Goal: Task Accomplishment & Management: Manage account settings

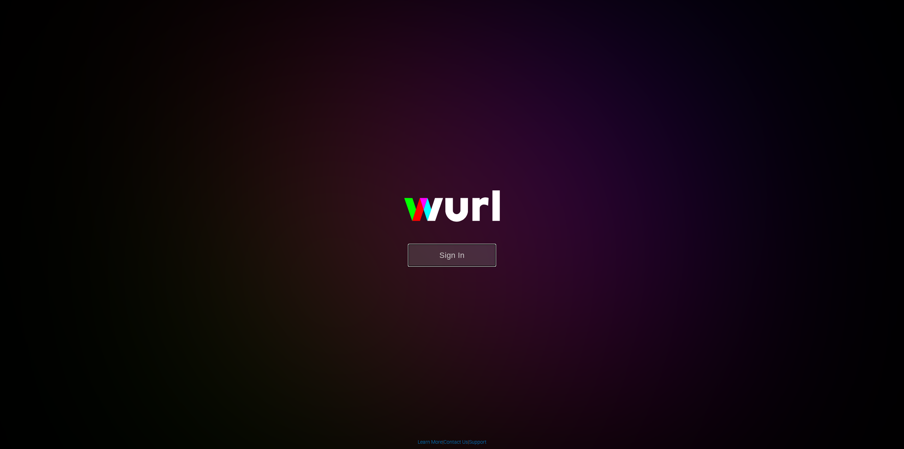
click at [462, 249] on button "Sign In" at bounding box center [452, 255] width 88 height 23
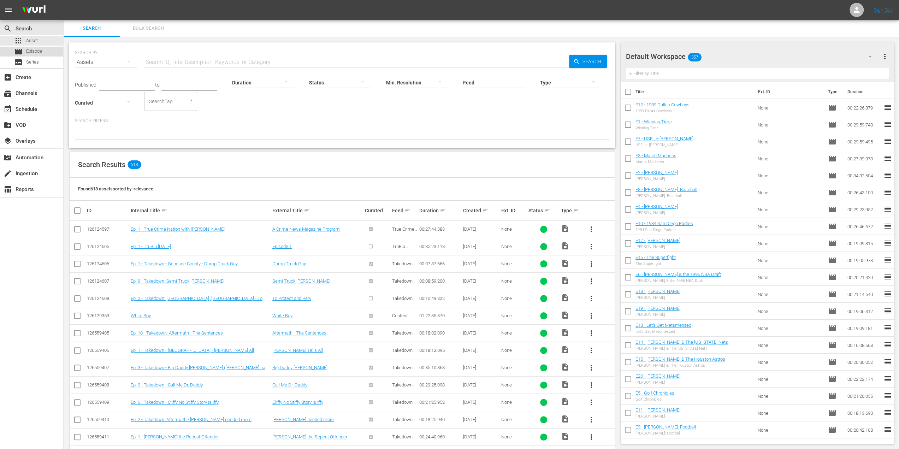
click at [45, 51] on div "movie Episode" at bounding box center [31, 52] width 63 height 10
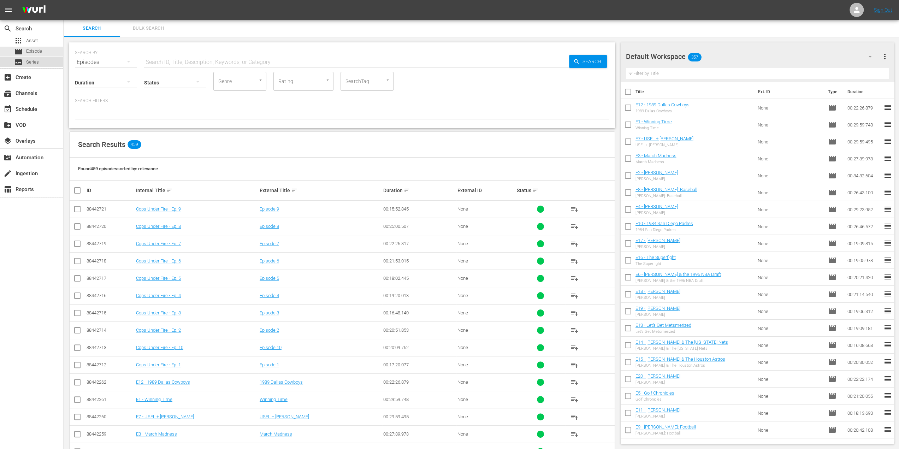
click at [44, 58] on div "subtitles Series" at bounding box center [31, 62] width 63 height 10
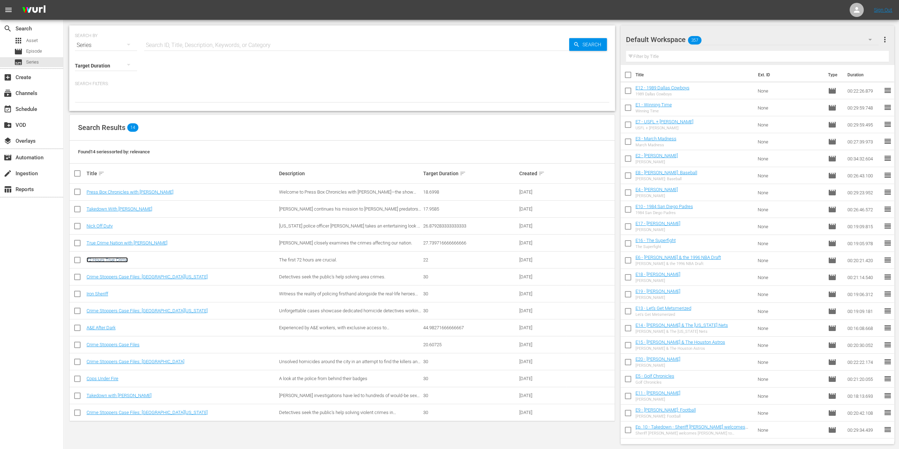
click at [113, 257] on link "72 Hours True Crime" at bounding box center [107, 259] width 41 height 5
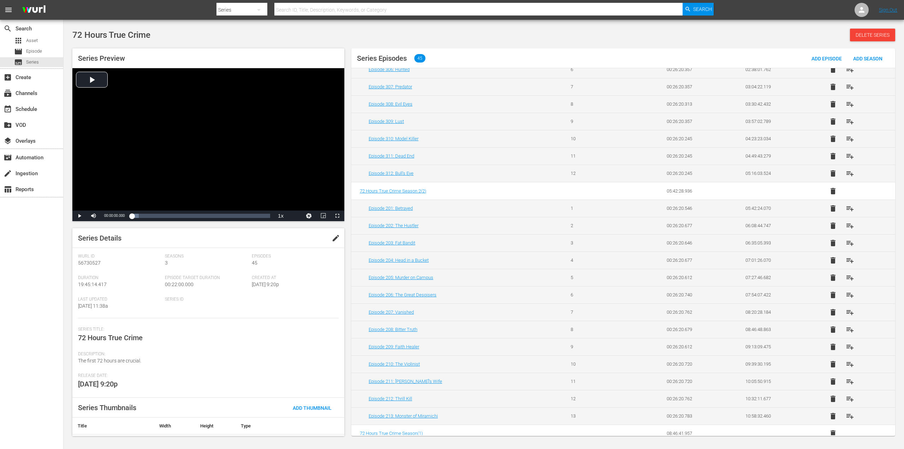
scroll to position [141, 0]
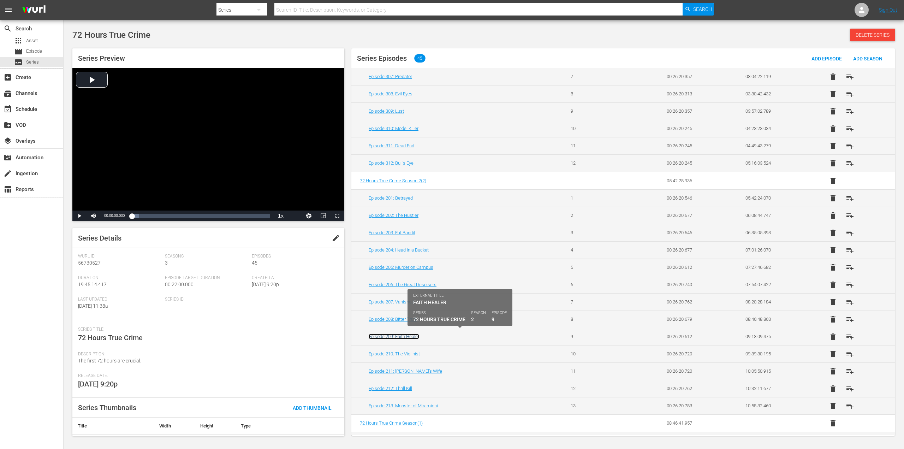
click at [410, 334] on link "Episode 209: Faith Healer" at bounding box center [394, 336] width 51 height 5
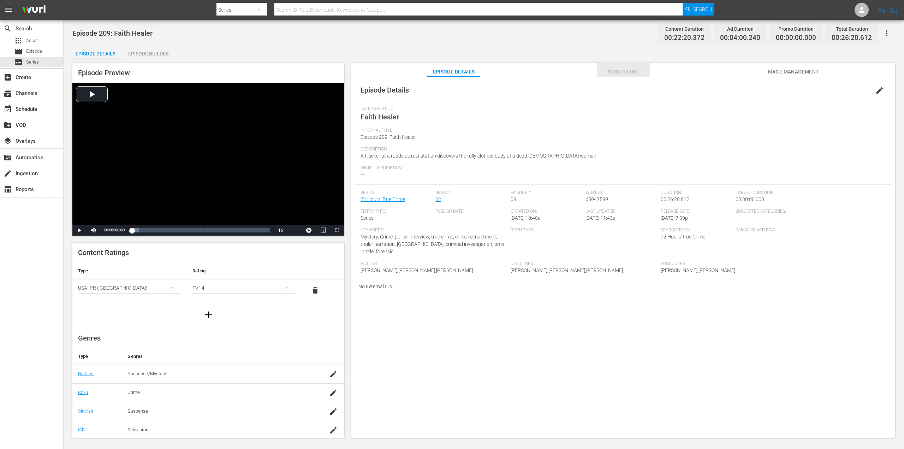
click at [619, 75] on span "Scheduling" at bounding box center [623, 71] width 53 height 9
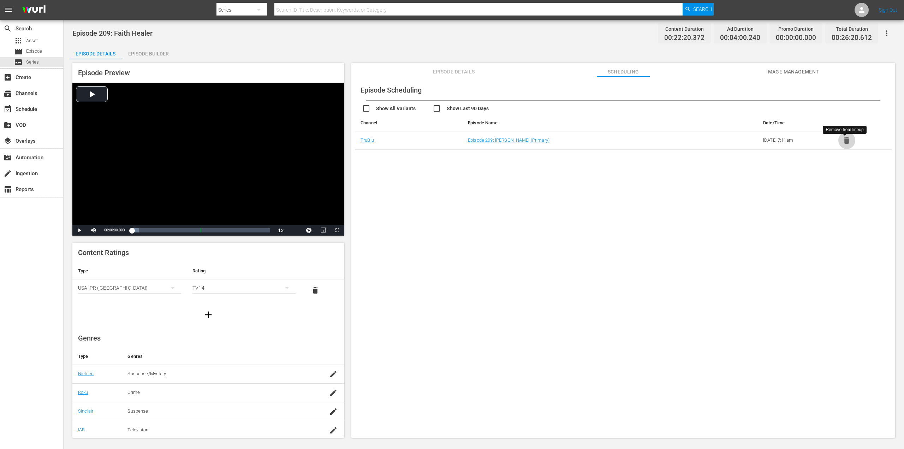
click at [848, 143] on icon "button" at bounding box center [846, 140] width 9 height 9
click at [888, 30] on icon "button" at bounding box center [887, 33] width 8 height 8
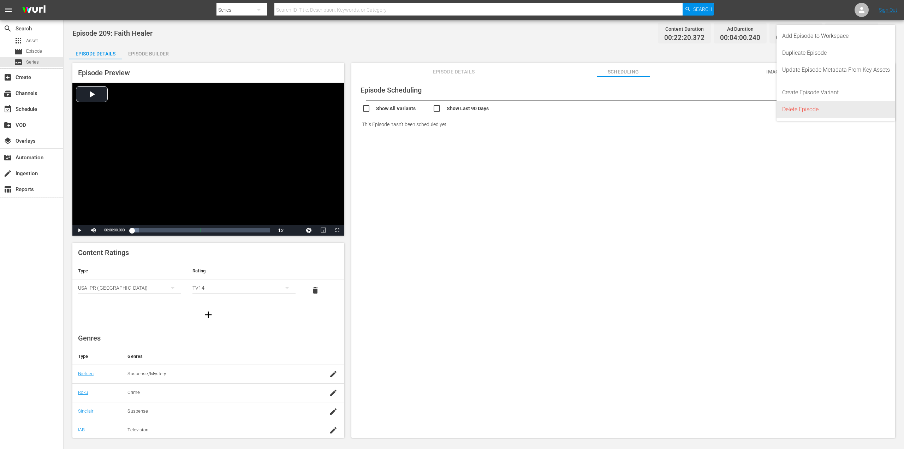
click at [809, 111] on div "Delete Episode" at bounding box center [836, 109] width 108 height 17
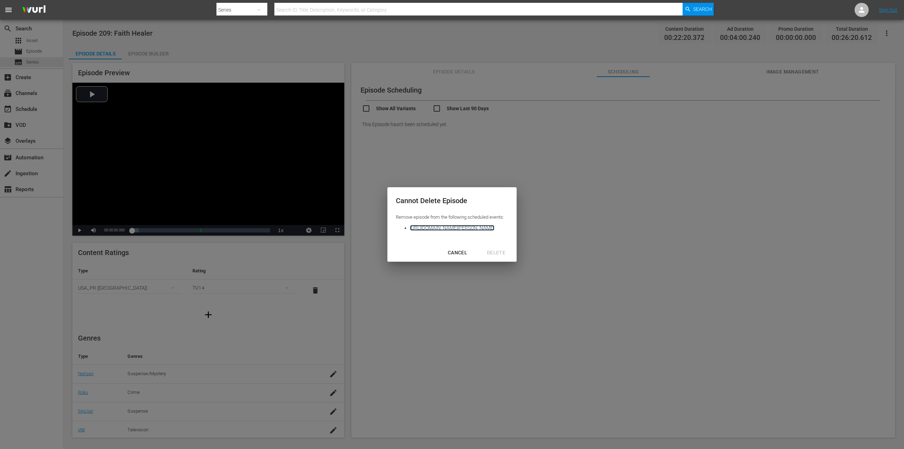
click at [494, 229] on link "[URL][DOMAIN_NAME][PERSON_NAME]" at bounding box center [452, 228] width 84 height 6
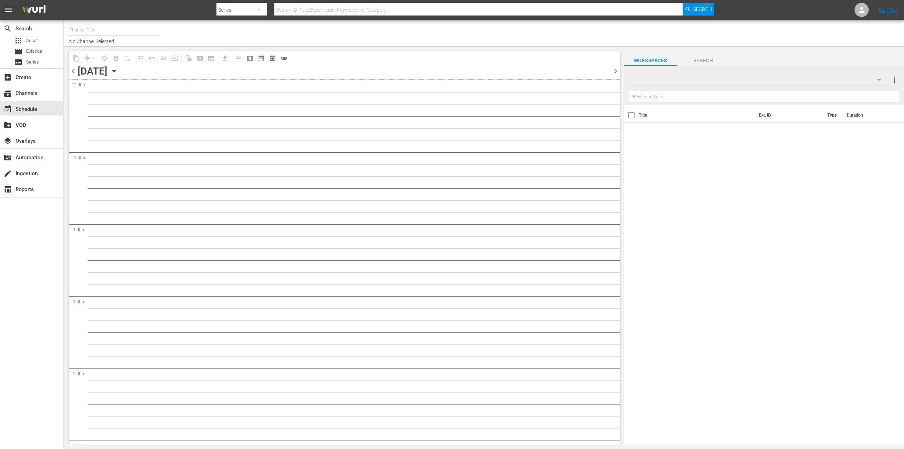
type input "TruBlu (Broadcast) (1968)"
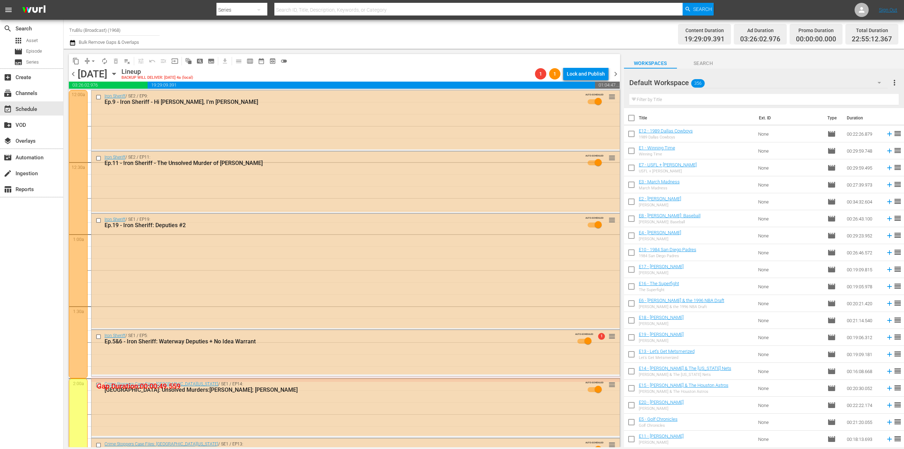
click at [893, 33] on div "Total Duration 22:55:12.367" at bounding box center [872, 34] width 53 height 21
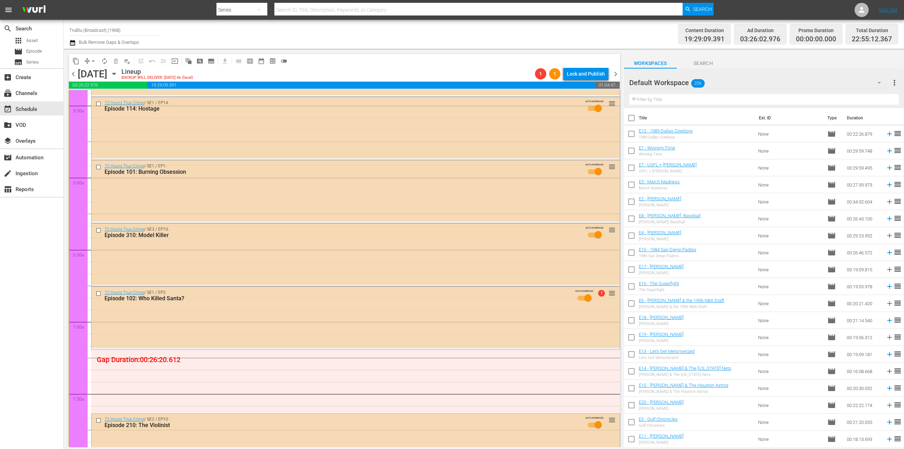
scroll to position [777, 0]
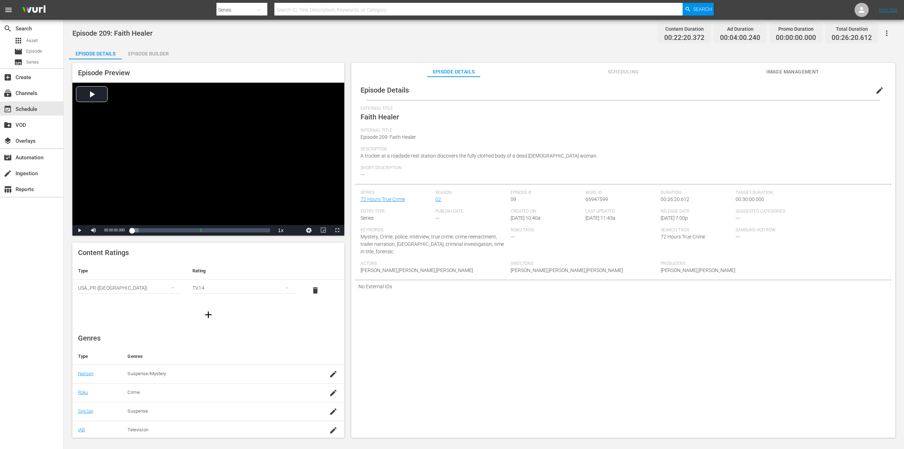
click at [632, 69] on span "Scheduling" at bounding box center [623, 71] width 53 height 9
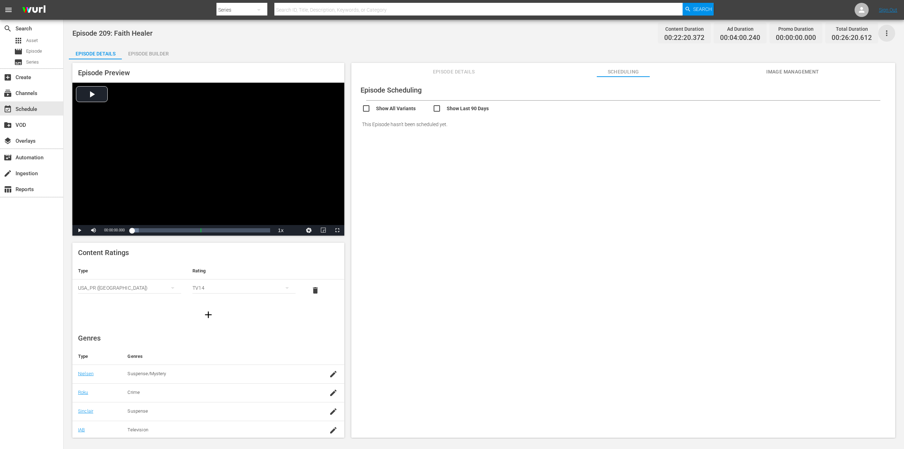
click at [888, 32] on icon "button" at bounding box center [887, 33] width 8 height 8
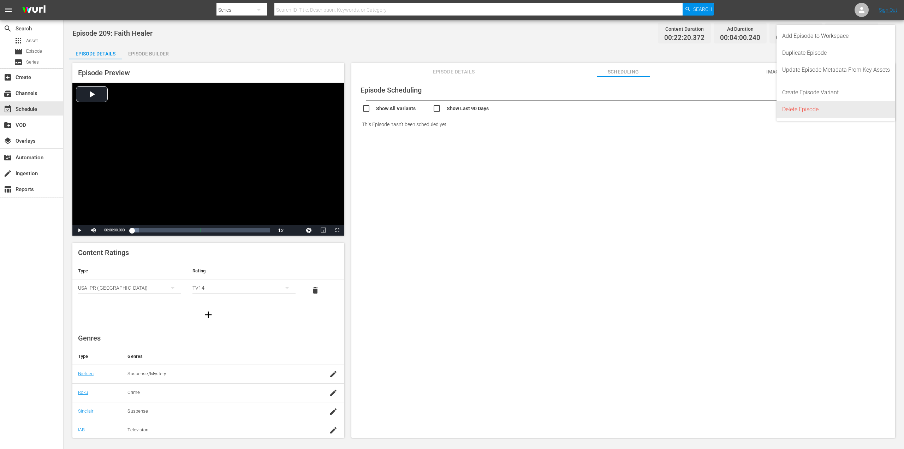
click at [821, 109] on div "Delete Episode" at bounding box center [836, 109] width 108 height 17
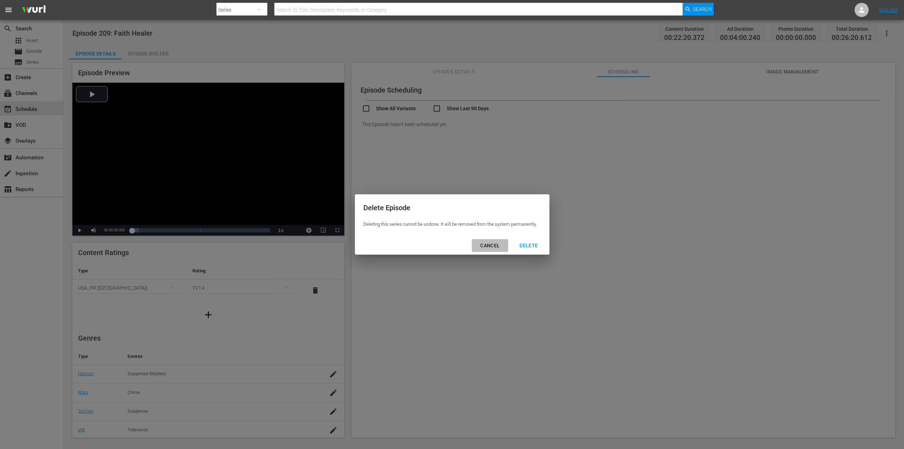
click at [492, 245] on div "CANCEL" at bounding box center [490, 245] width 31 height 9
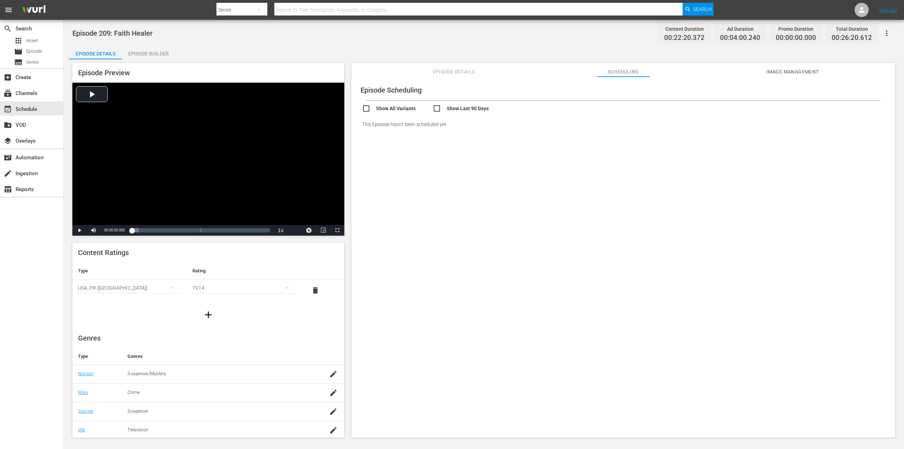
click at [889, 29] on icon "button" at bounding box center [887, 33] width 8 height 8
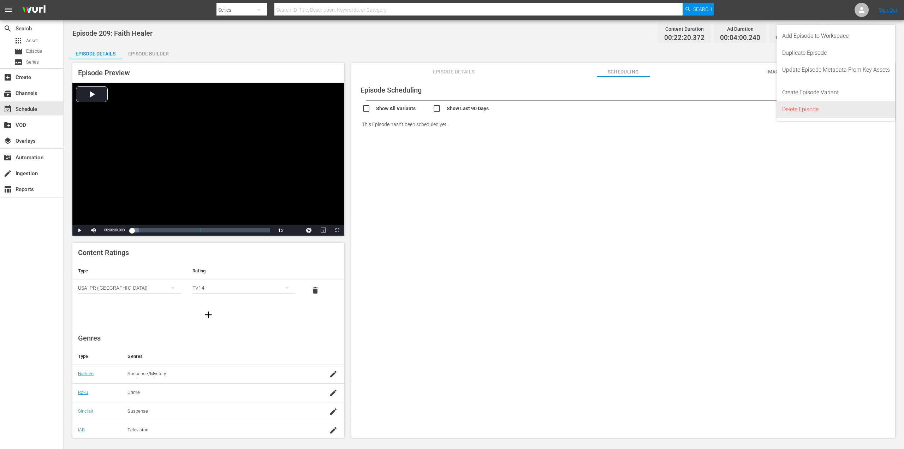
click at [810, 108] on div "Delete Episode" at bounding box center [836, 109] width 108 height 17
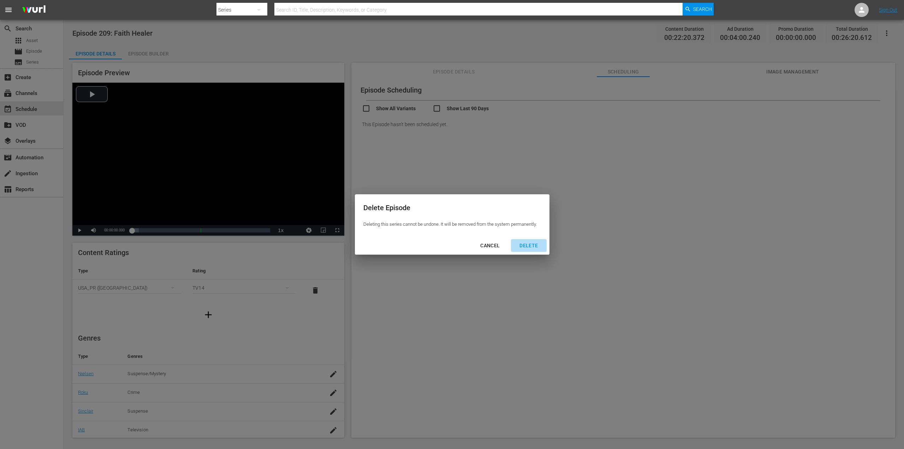
click at [536, 244] on div "DELETE" at bounding box center [529, 245] width 30 height 9
